Goal: Task Accomplishment & Management: Use online tool/utility

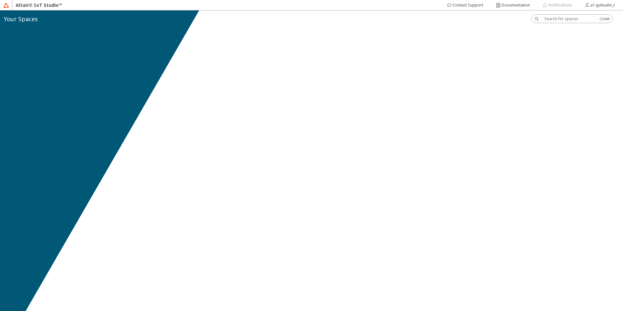
click at [367, 271] on div at bounding box center [311, 160] width 623 height 301
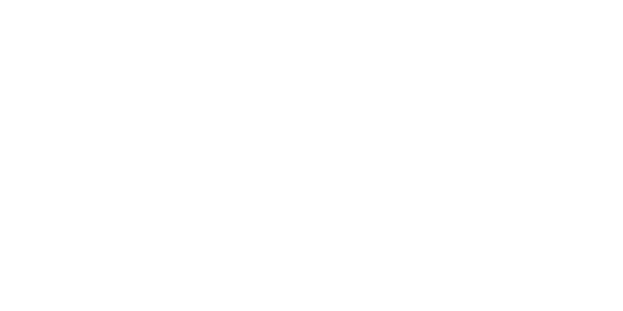
click at [367, 296] on div at bounding box center [311, 155] width 623 height 311
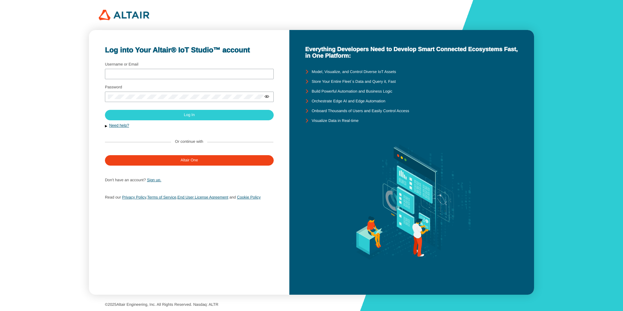
click at [578, 187] on div "Log into Your Altair® IoT Studio™ account Username or Email Password Sign up." at bounding box center [311, 155] width 623 height 311
click at [584, 163] on div "Log into Your Altair® IoT Studio™ account Username or Email Password Sign up." at bounding box center [311, 155] width 623 height 311
click at [552, 284] on div "Log into Your Altair® IoT Studio™ account Username or Email Password Sign up." at bounding box center [311, 155] width 623 height 311
